Goal: Transaction & Acquisition: Register for event/course

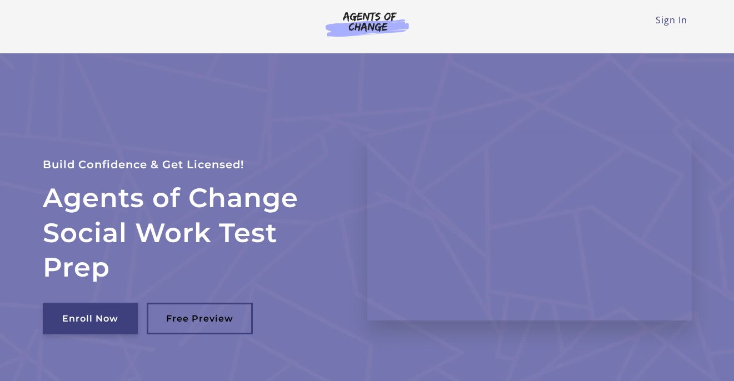
click at [93, 323] on link "Enroll Now" at bounding box center [90, 319] width 95 height 32
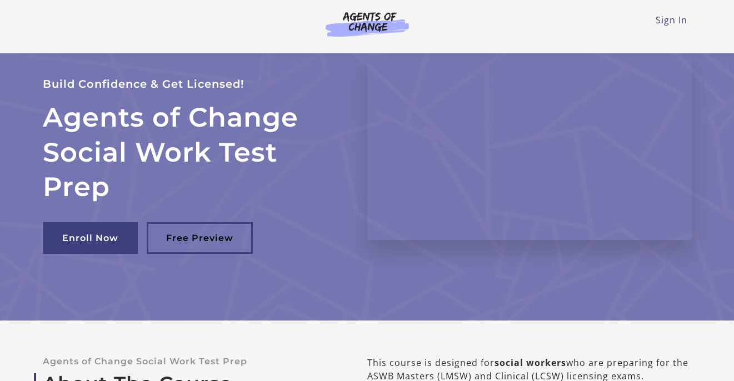
scroll to position [29, 0]
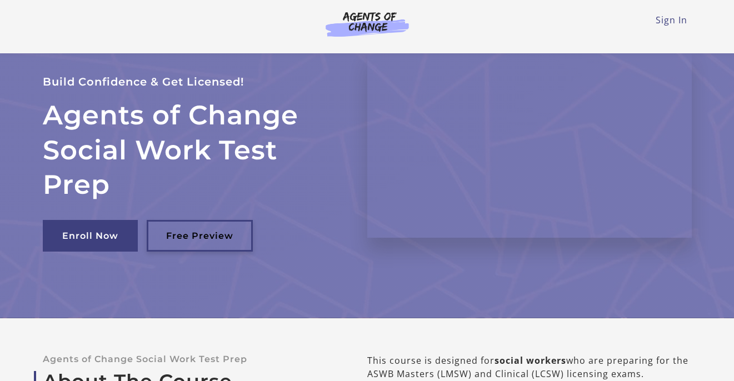
click at [209, 234] on link "Free Preview" at bounding box center [200, 236] width 106 height 32
